Goal: Transaction & Acquisition: Purchase product/service

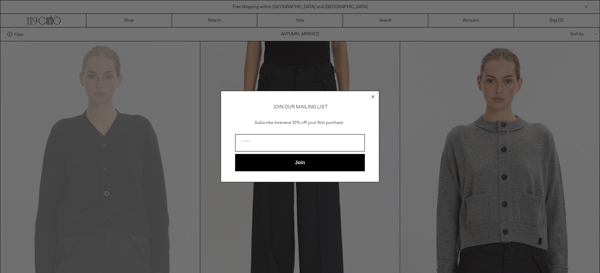
click at [373, 97] on circle "Close dialog" at bounding box center [373, 96] width 7 height 7
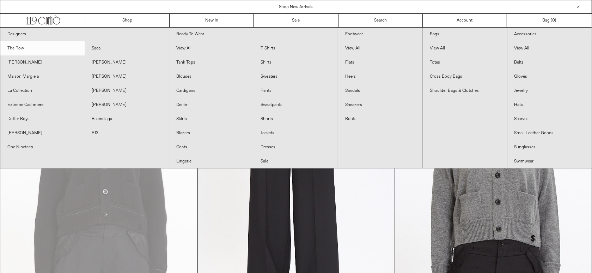
click at [19, 47] on link "The Row" at bounding box center [42, 48] width 84 height 14
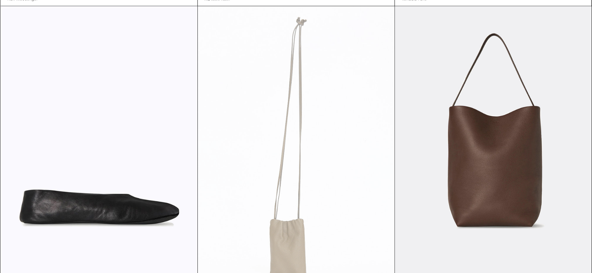
scroll to position [3873, 0]
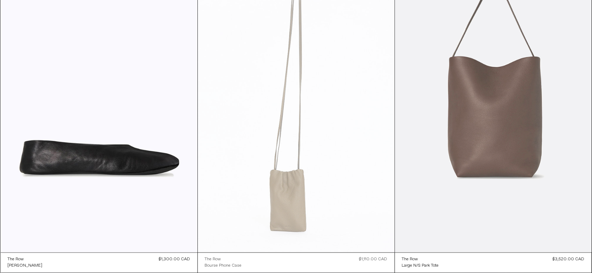
click at [480, 156] on at bounding box center [493, 104] width 197 height 295
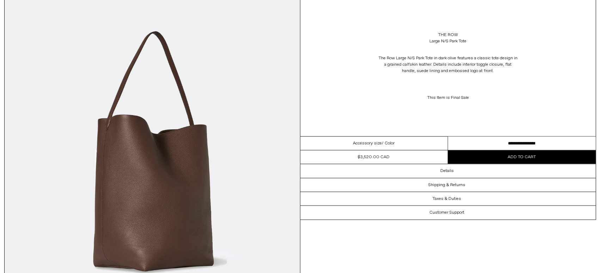
scroll to position [811, 0]
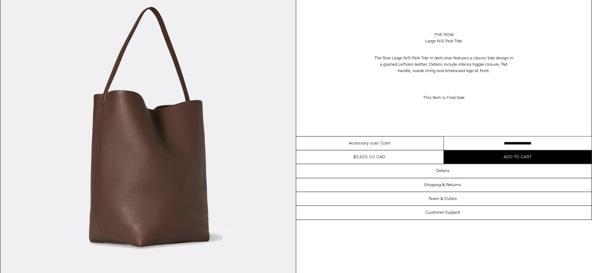
click at [176, 140] on img at bounding box center [148, 154] width 296 height 369
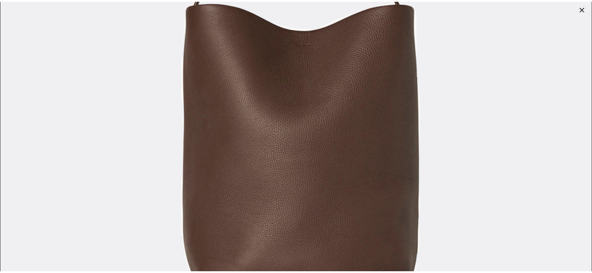
scroll to position [246, 0]
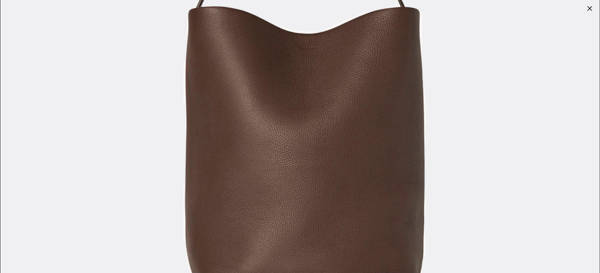
click at [589, 7] on div at bounding box center [590, 9] width 10 height 10
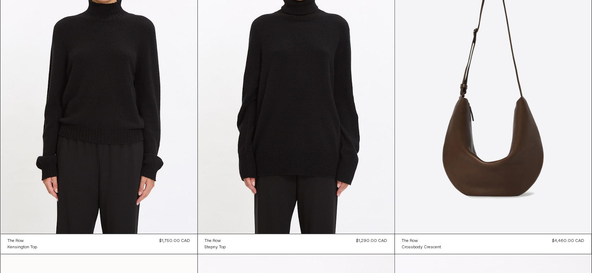
scroll to position [2950, 0]
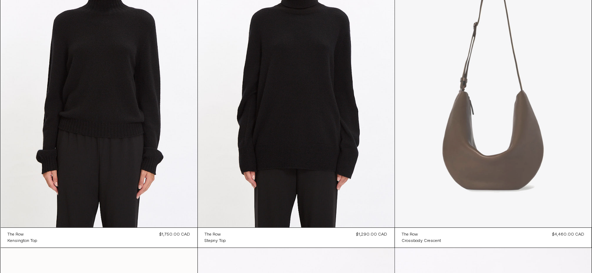
click at [493, 162] on at bounding box center [493, 79] width 197 height 295
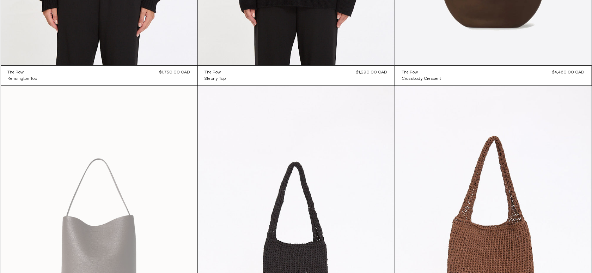
scroll to position [3261, 0]
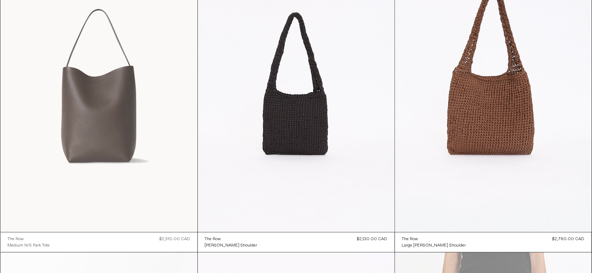
click at [110, 99] on at bounding box center [99, 84] width 197 height 295
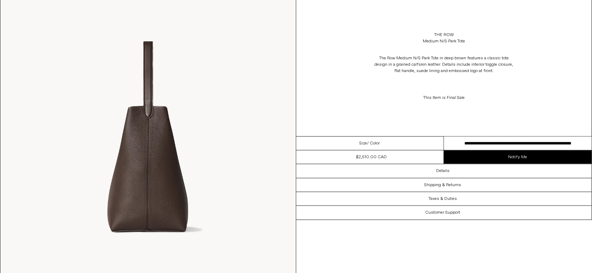
scroll to position [87, 0]
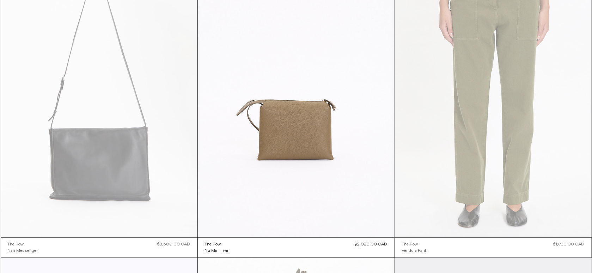
scroll to position [3578, 0]
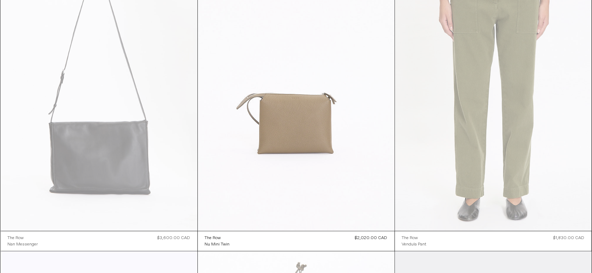
click at [291, 133] on at bounding box center [296, 82] width 197 height 295
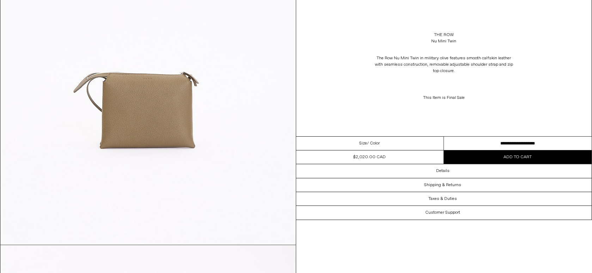
click at [134, 111] on img at bounding box center [148, 59] width 296 height 369
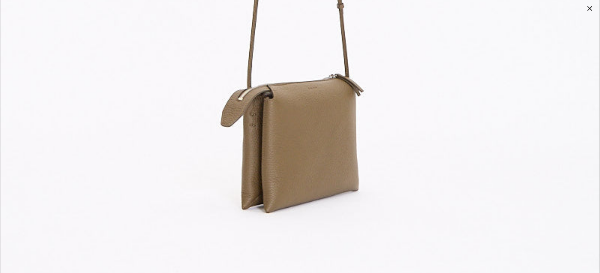
scroll to position [1759, 0]
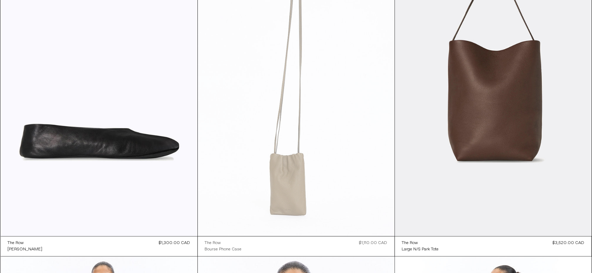
scroll to position [3914, 0]
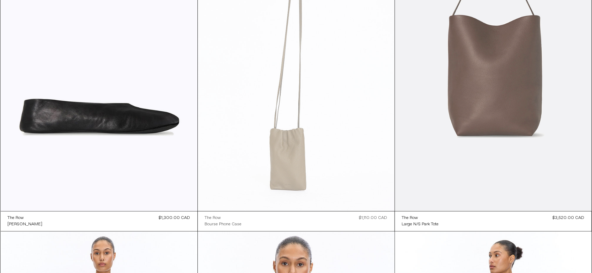
click at [487, 105] on at bounding box center [493, 62] width 197 height 295
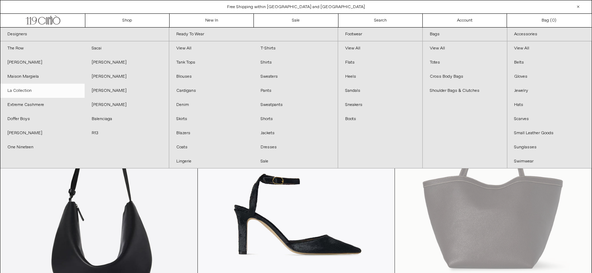
click at [24, 87] on link "La Collection" at bounding box center [42, 91] width 84 height 14
